Goal: Task Accomplishment & Management: Use online tool/utility

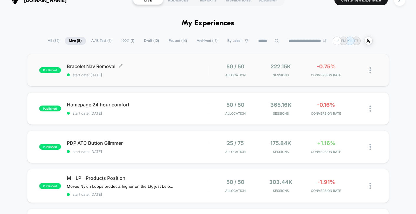
scroll to position [13, 0]
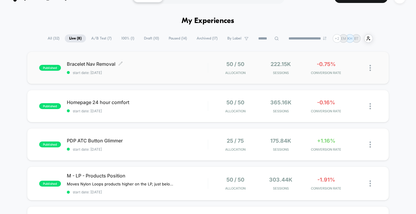
click at [165, 68] on div "Bracelet Nav Removal Click to edit experience details Click to edit experience …" at bounding box center [137, 68] width 141 height 14
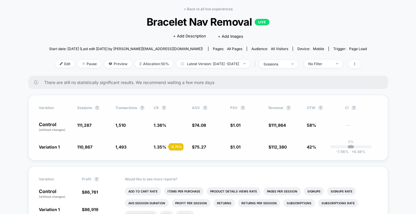
scroll to position [24, 0]
